Goal: Information Seeking & Learning: Understand process/instructions

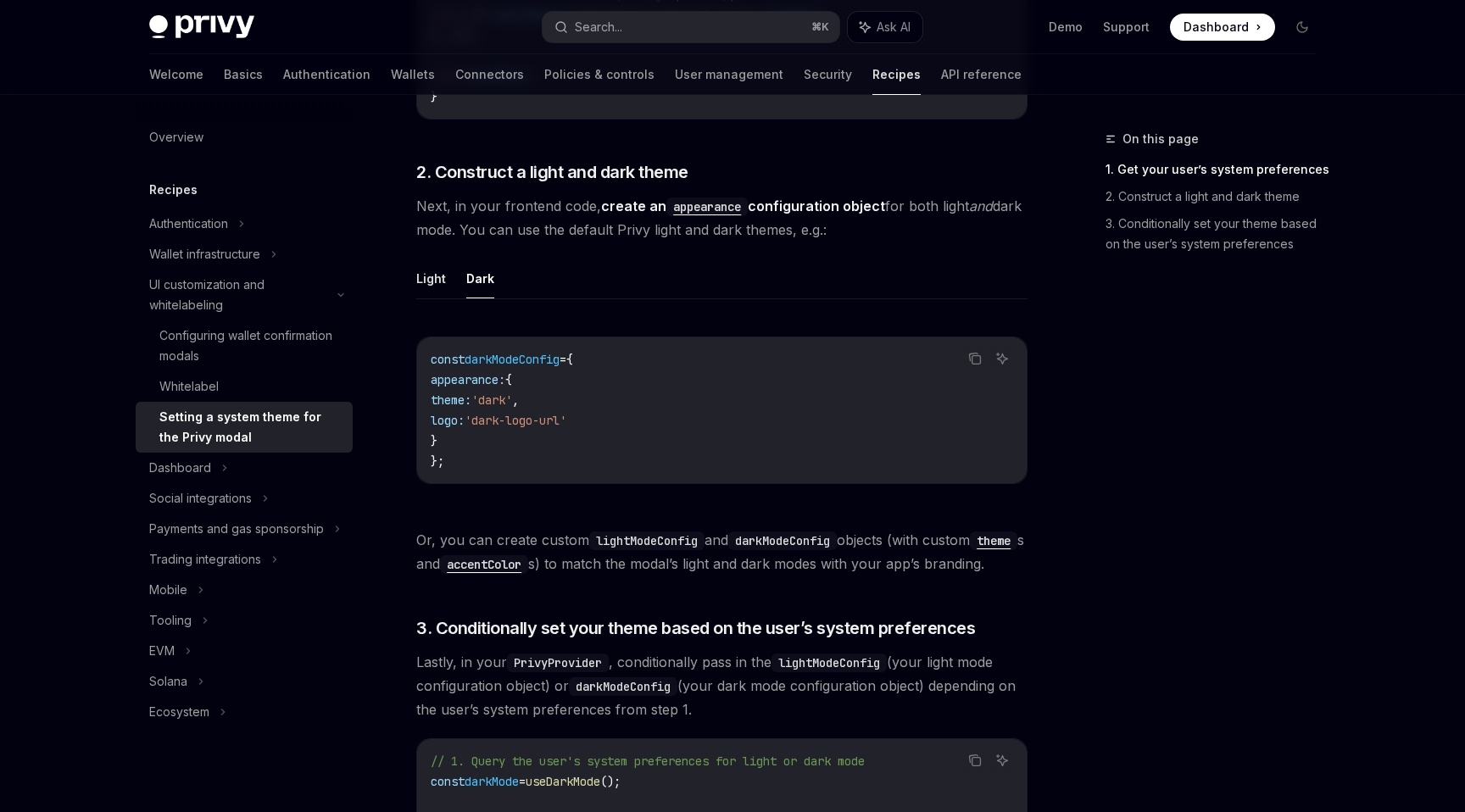
scroll to position [1069, 0]
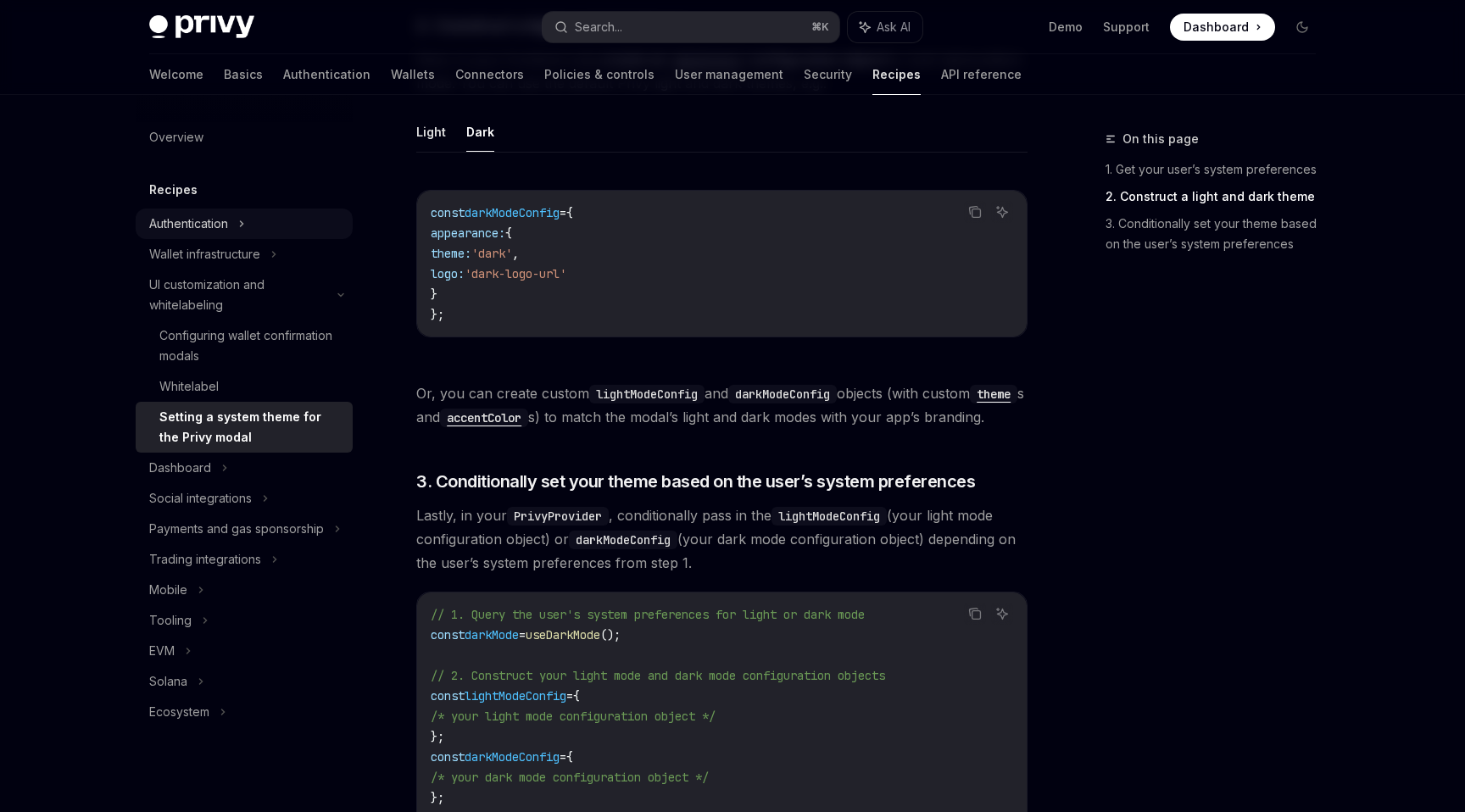
click at [201, 224] on div "Authentication" at bounding box center [188, 223] width 79 height 20
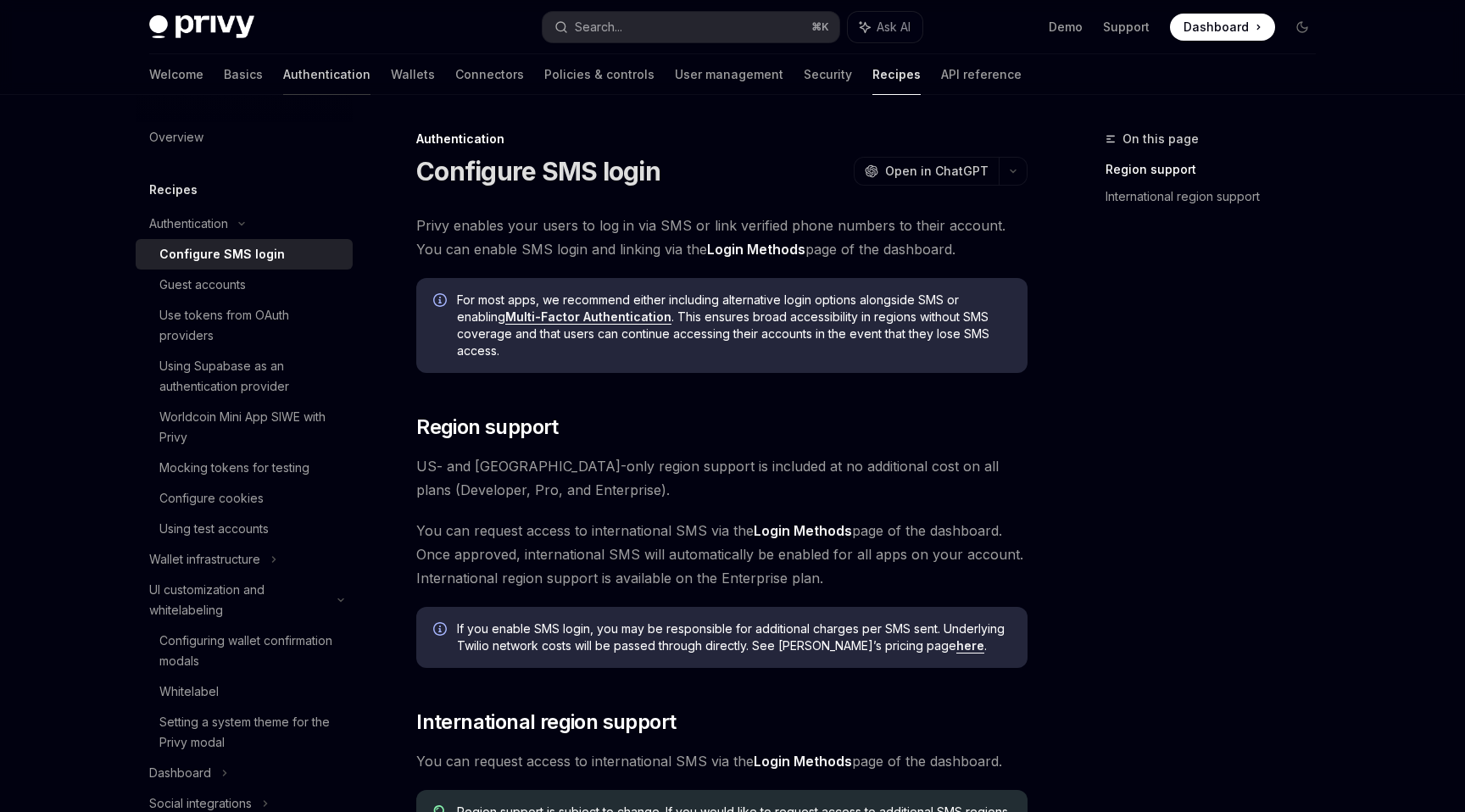
click at [284, 69] on link "Authentication" at bounding box center [327, 74] width 87 height 41
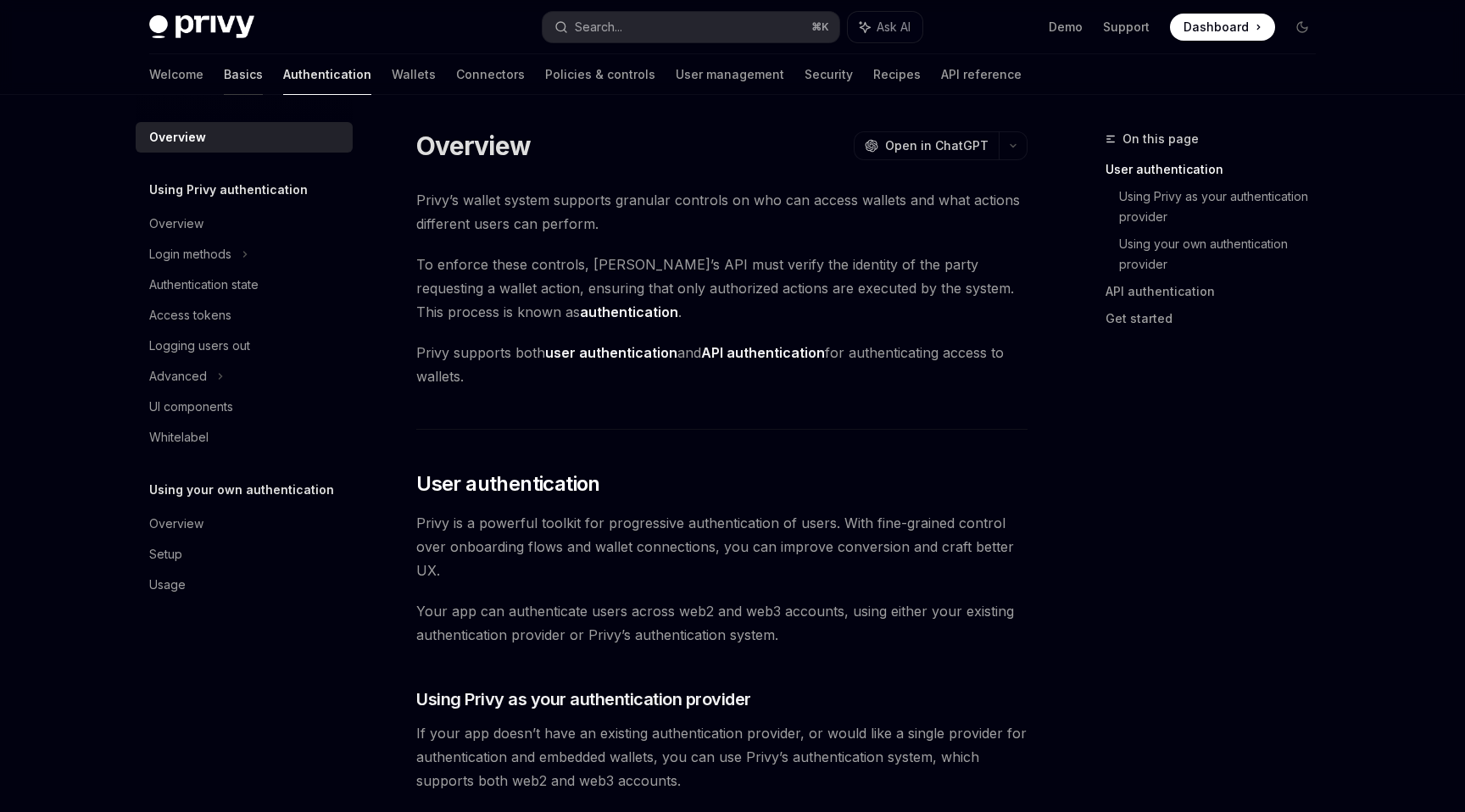
click at [224, 73] on link "Basics" at bounding box center [243, 74] width 39 height 41
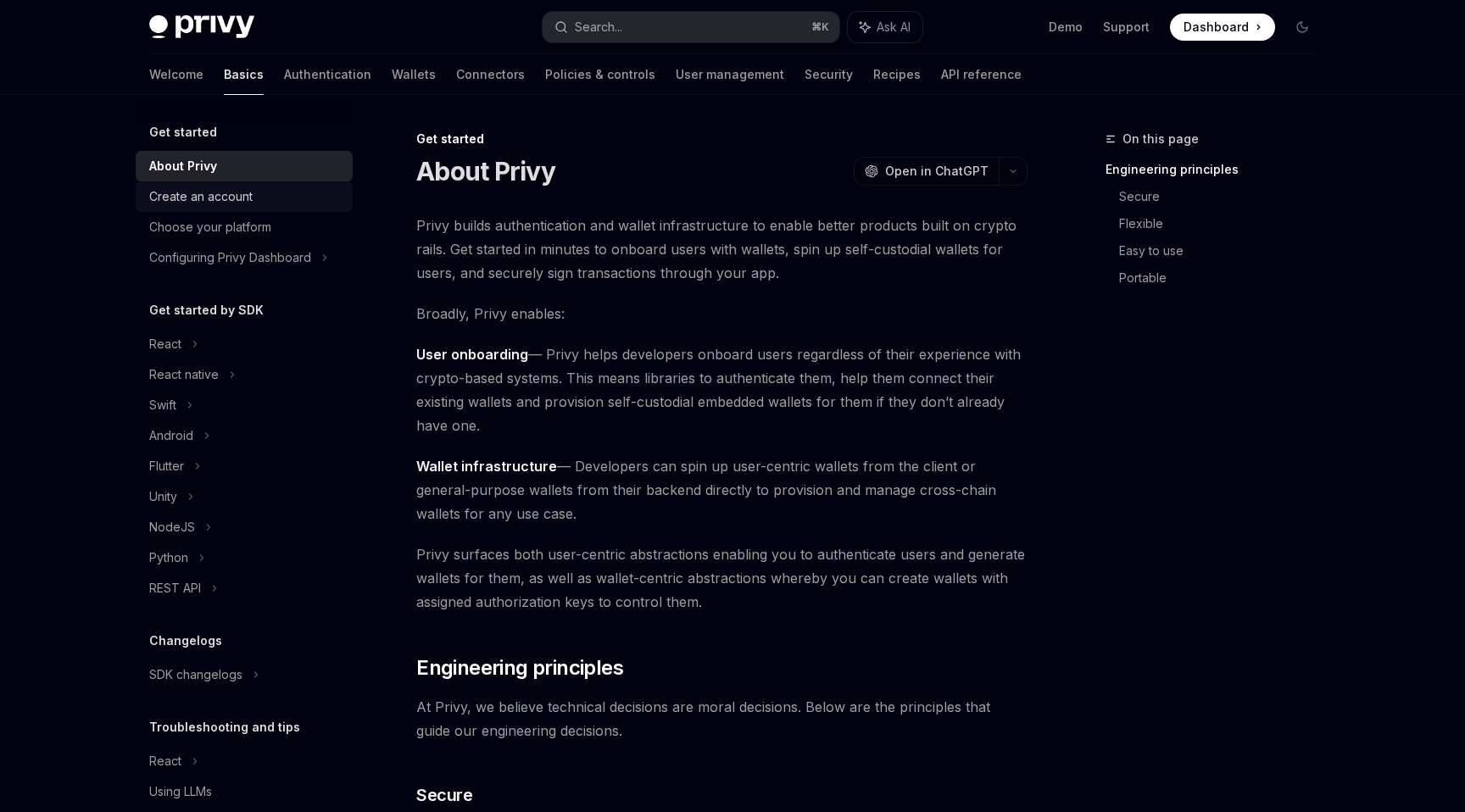
click at [227, 195] on div "Create an account" at bounding box center [201, 196] width 104 height 20
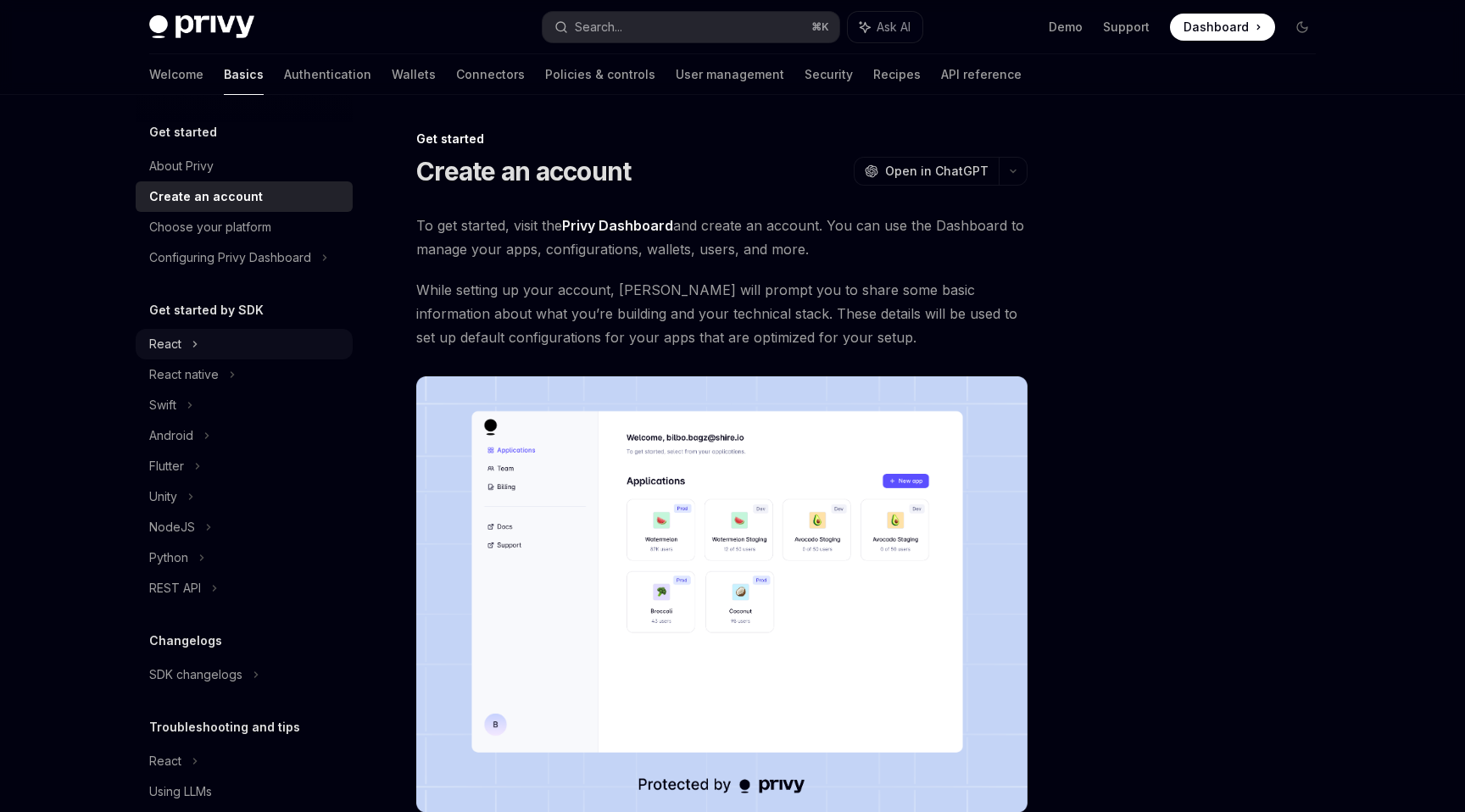
click at [217, 335] on div "React" at bounding box center [243, 344] width 217 height 31
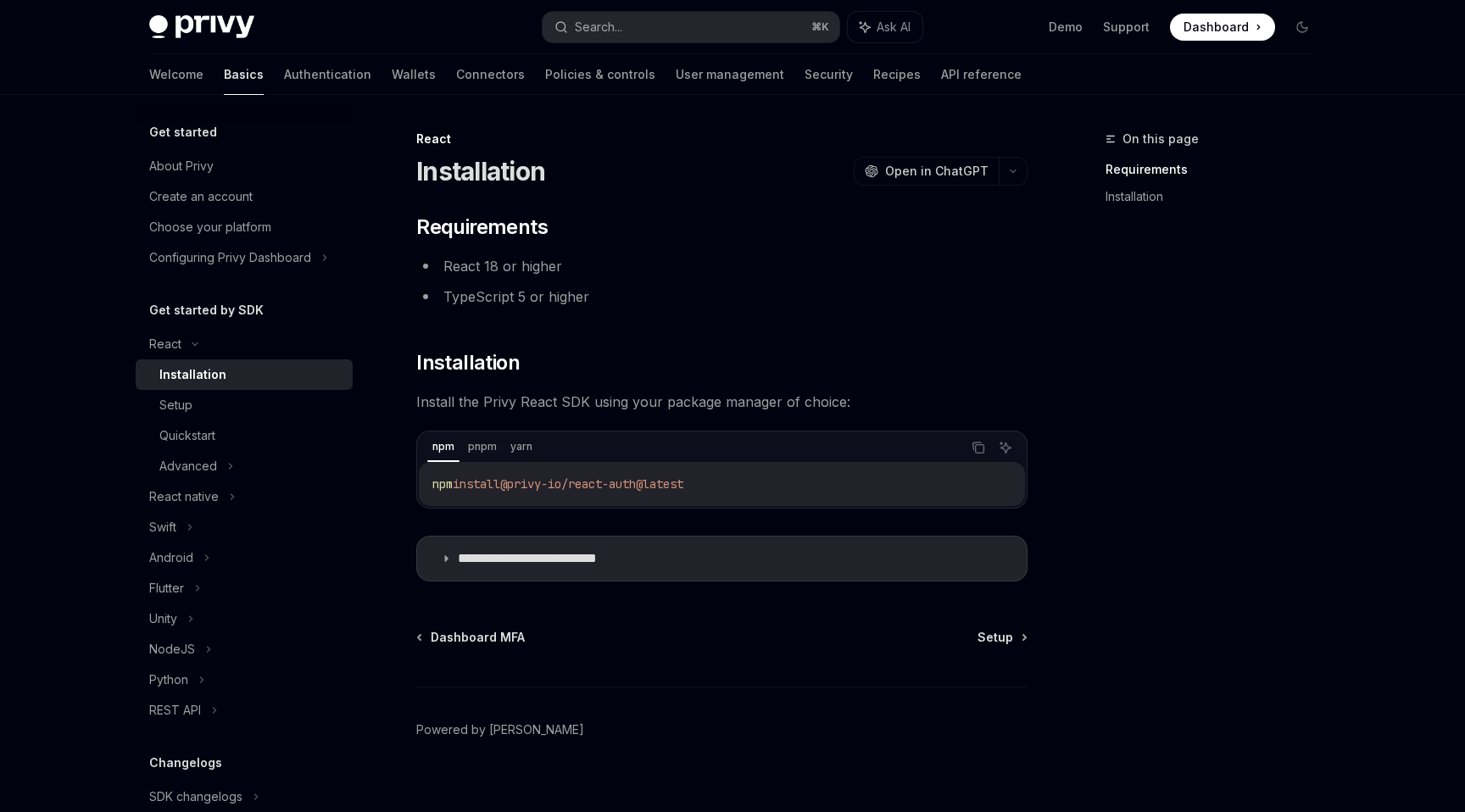
click at [633, 423] on div "**********" at bounding box center [722, 398] width 612 height 368
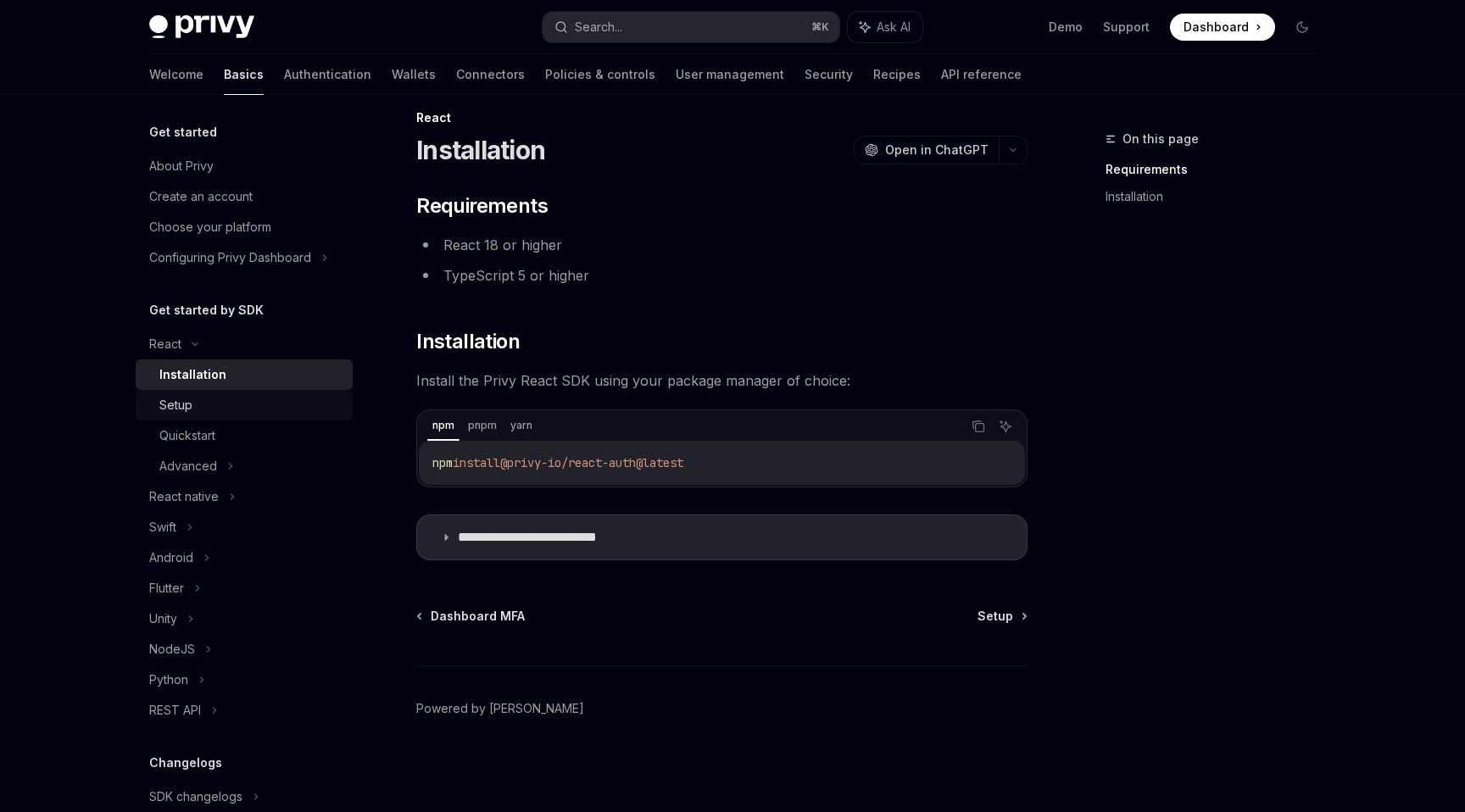
click at [272, 402] on div "Setup" at bounding box center [251, 405] width 183 height 20
type textarea "*"
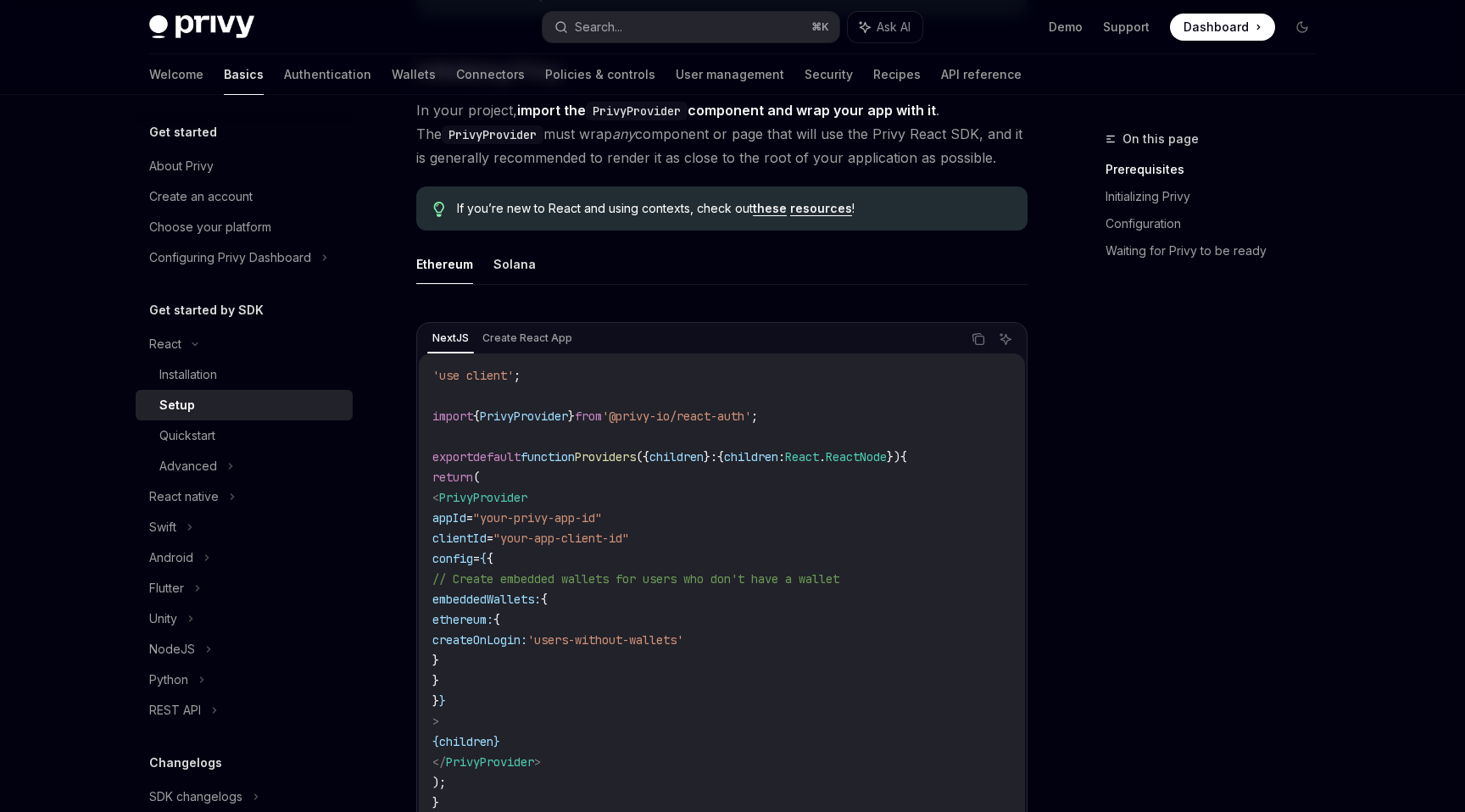
scroll to position [526, 0]
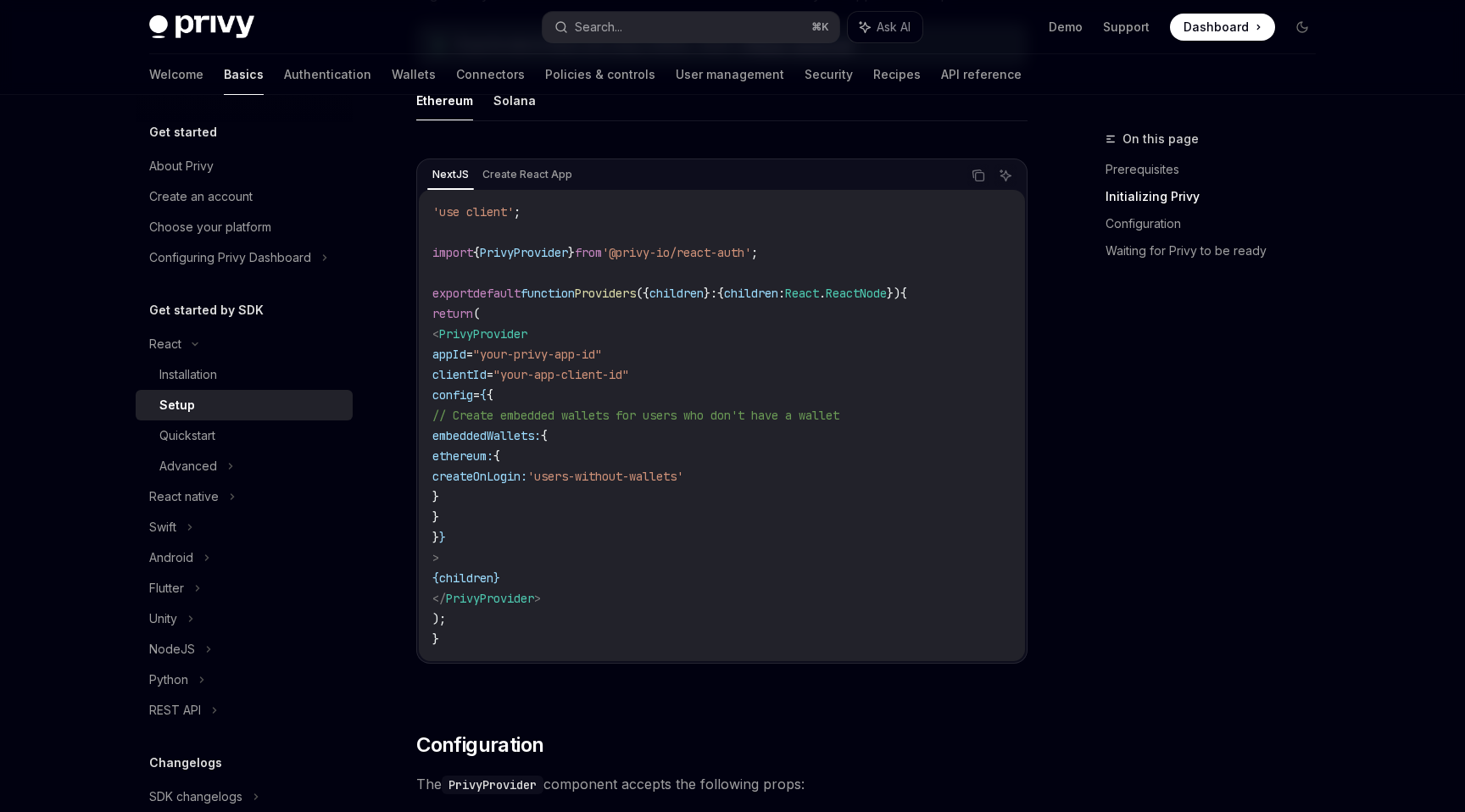
drag, startPoint x: 462, startPoint y: 335, endPoint x: 531, endPoint y: 556, distance: 231.5
click at [531, 556] on code "'use client' ; import { PrivyProvider } from '@privy-io/react-auth' ; export de…" at bounding box center [722, 425] width 579 height 447
copy code "< PrivyProvider appId = "your-privy-app-id" clientId = "your-app-client-id" con…"
